Goal: Book appointment/travel/reservation

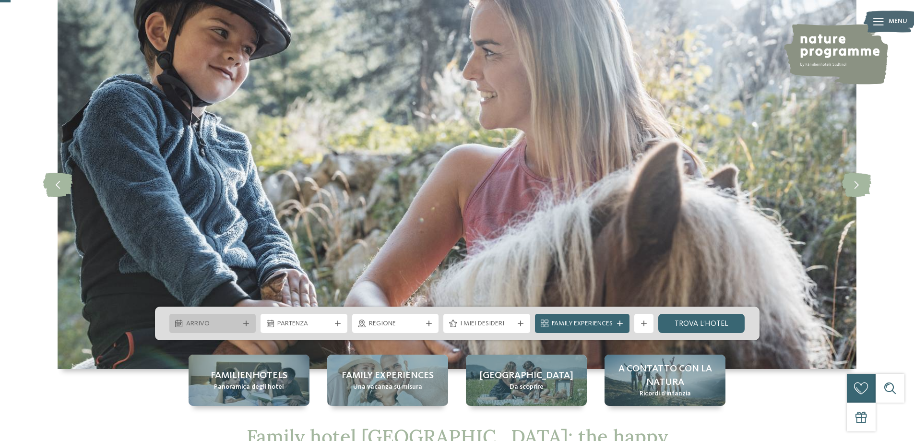
click at [241, 323] on div at bounding box center [246, 323] width 10 height 6
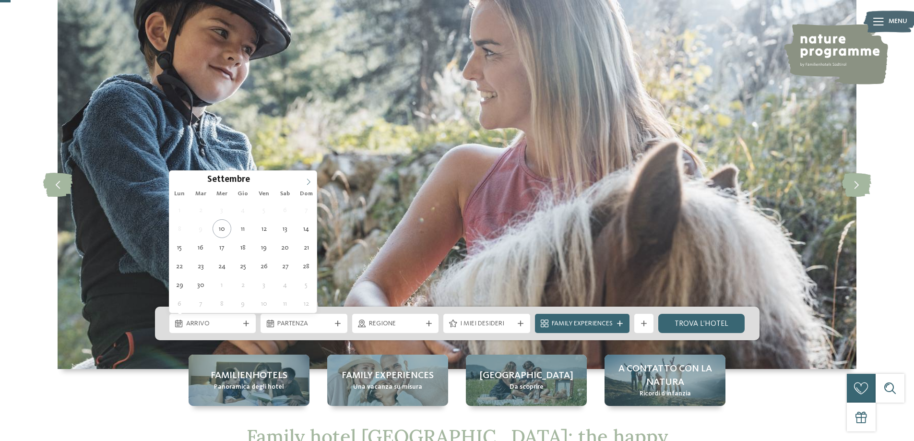
click at [307, 181] on icon at bounding box center [308, 181] width 7 height 7
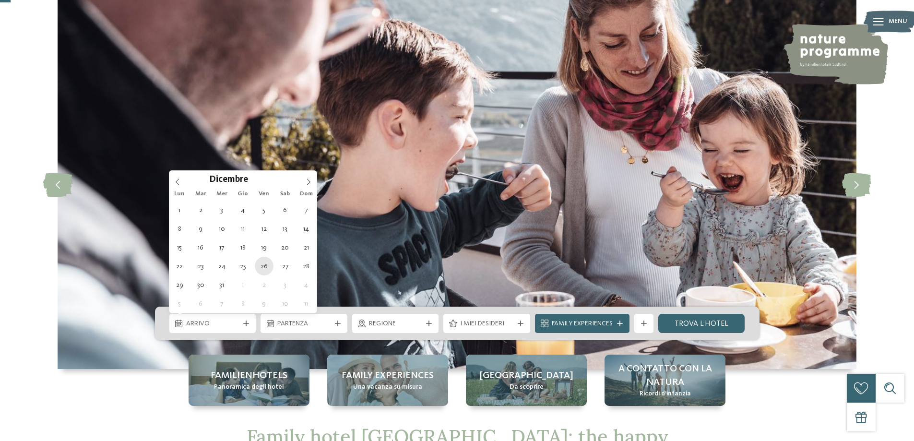
type div "26.12.2025"
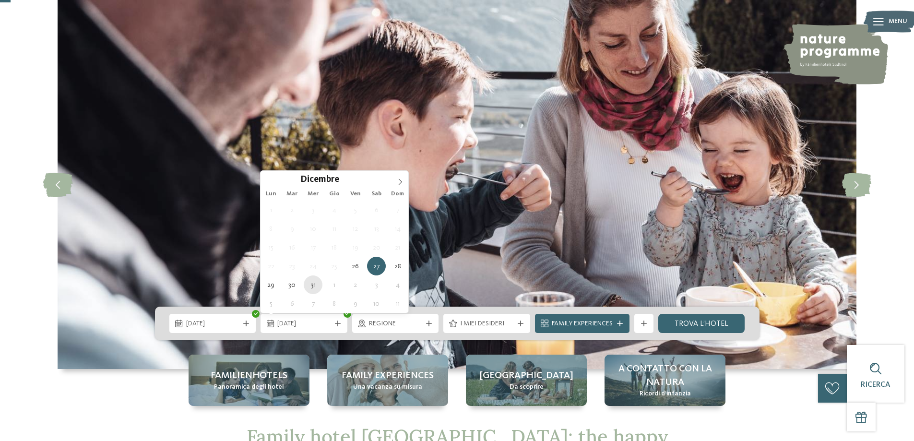
type div "31.12.2025"
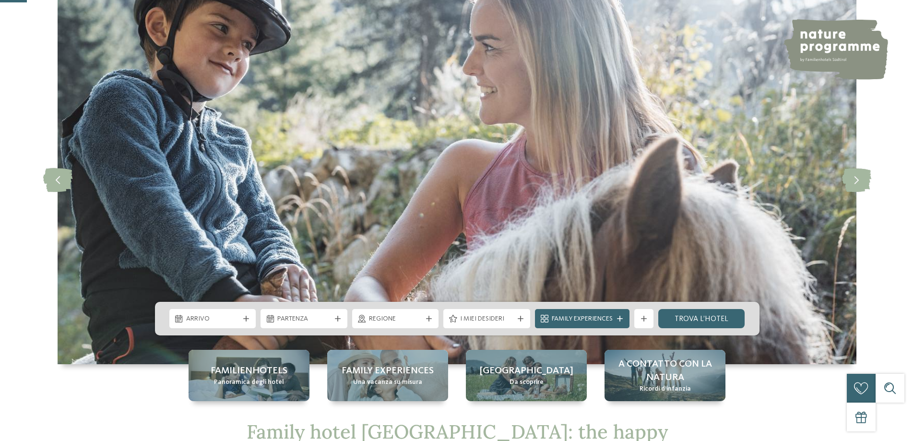
scroll to position [144, 0]
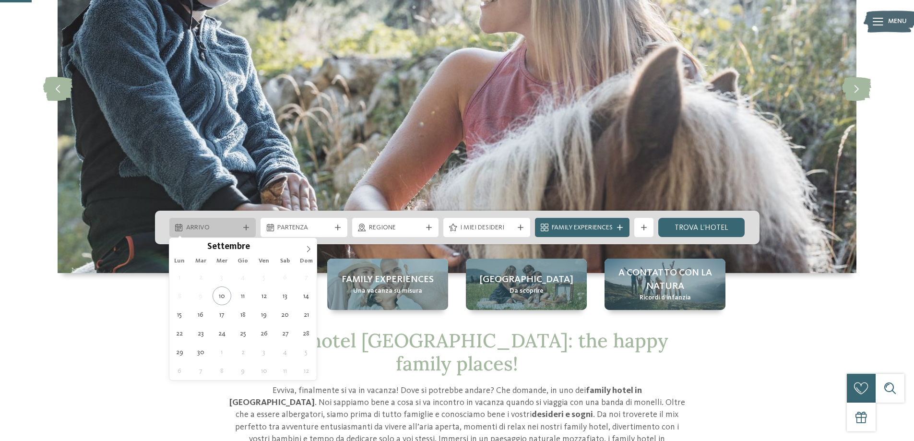
click at [239, 221] on div "Arrivo" at bounding box center [212, 227] width 87 height 19
click at [310, 244] on span at bounding box center [308, 246] width 16 height 16
click at [309, 246] on icon at bounding box center [308, 249] width 7 height 7
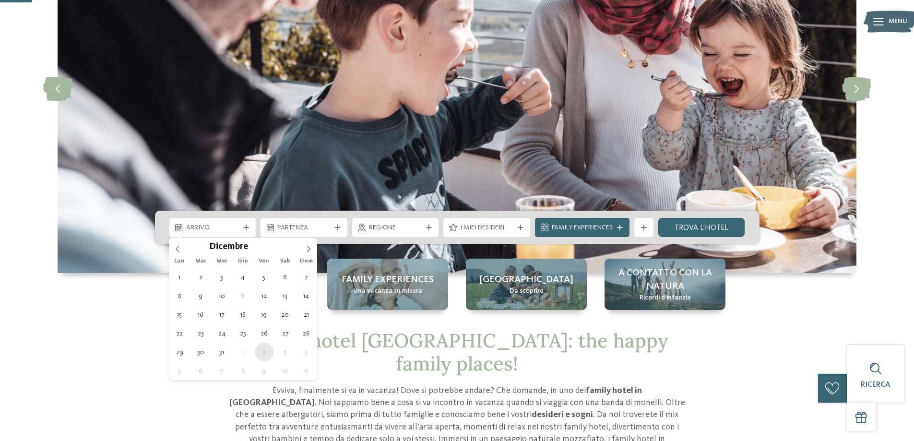
type div "[DATE]"
type input "****"
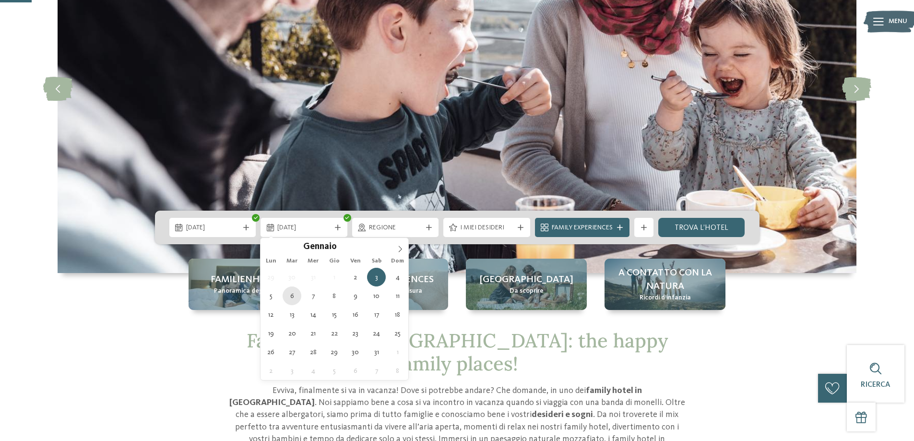
type div "[DATE]"
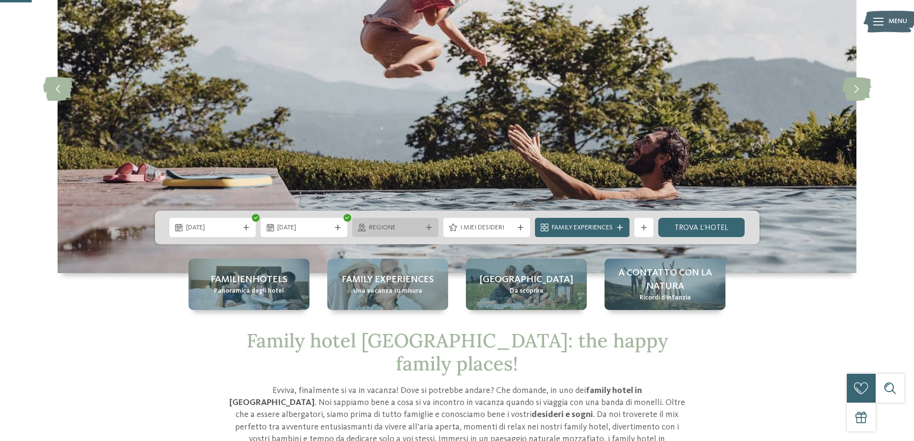
click at [418, 228] on span "Regione" at bounding box center [395, 228] width 53 height 10
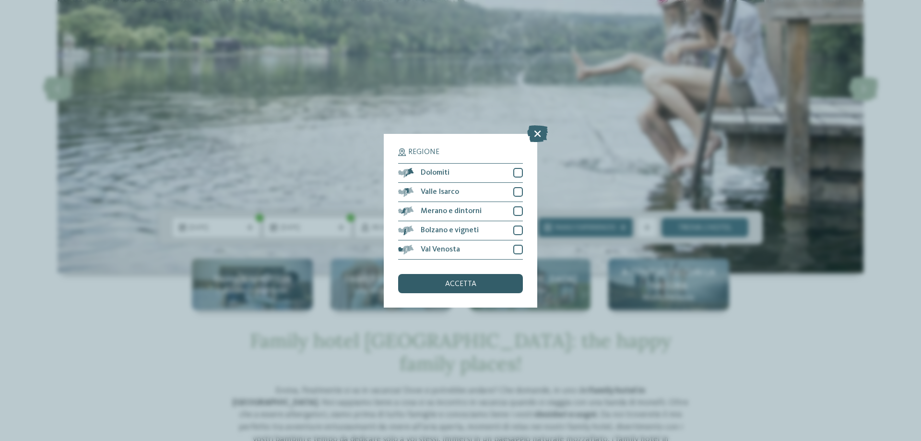
click at [450, 277] on div "accetta" at bounding box center [460, 283] width 125 height 19
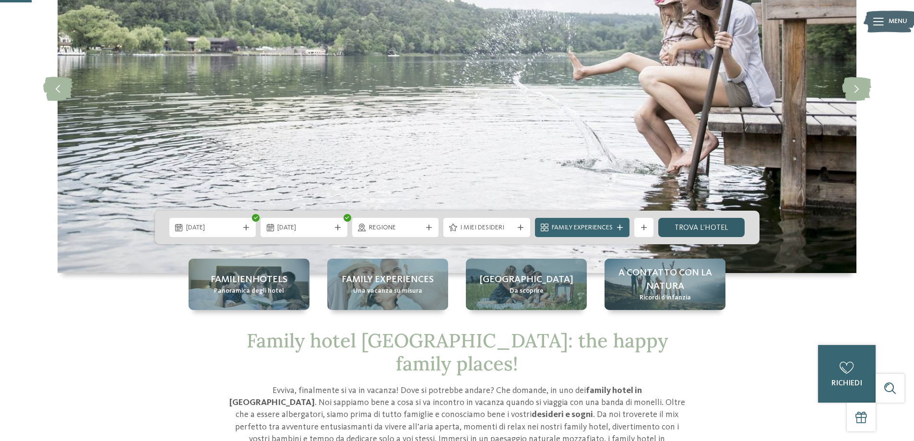
click at [693, 229] on link "trova l’hotel" at bounding box center [701, 227] width 87 height 19
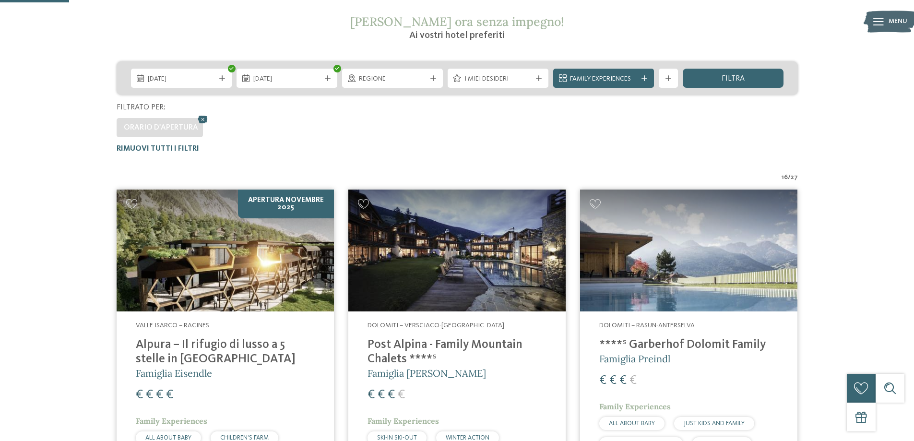
scroll to position [171, 0]
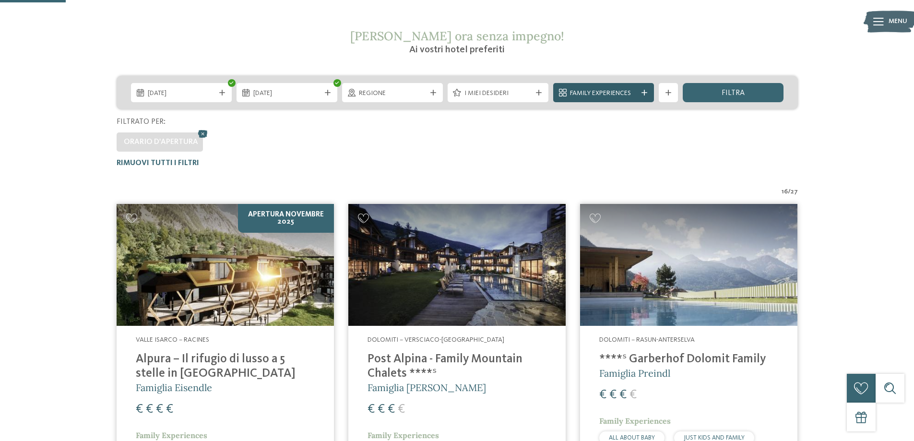
click at [625, 99] on div "Family Experiences" at bounding box center [603, 92] width 101 height 19
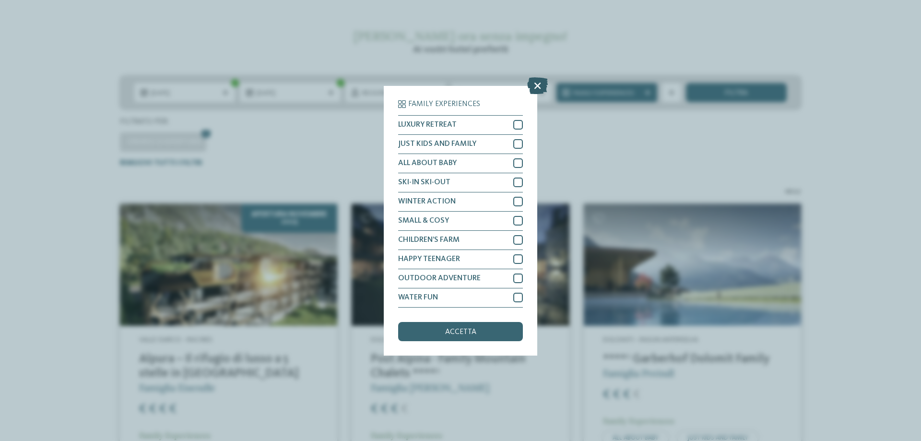
click at [535, 80] on icon at bounding box center [537, 85] width 21 height 17
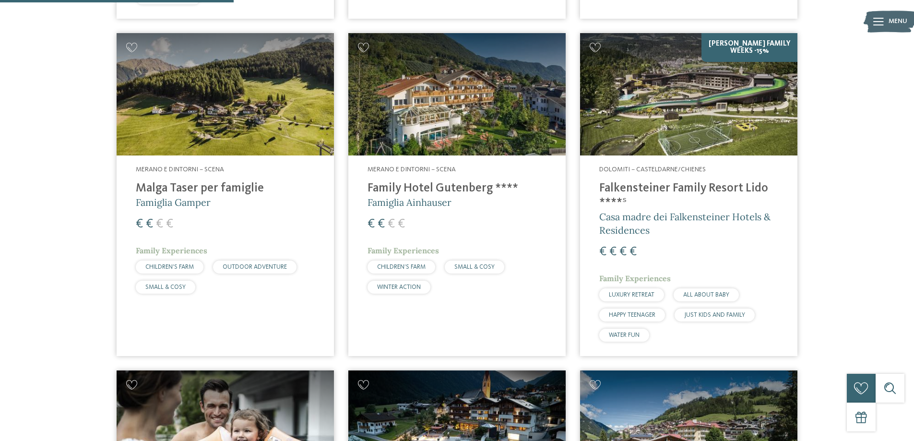
scroll to position [794, 0]
